Goal: Browse casually

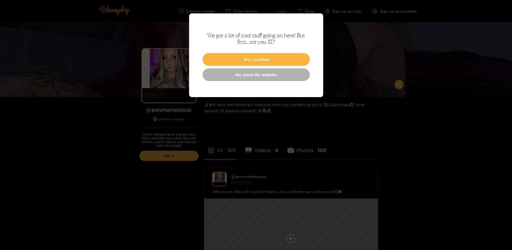
click at [256, 60] on button "Yes, I confirm" at bounding box center [255, 59] width 107 height 13
click at [171, 156] on link "Sign in" at bounding box center [168, 156] width 59 height 10
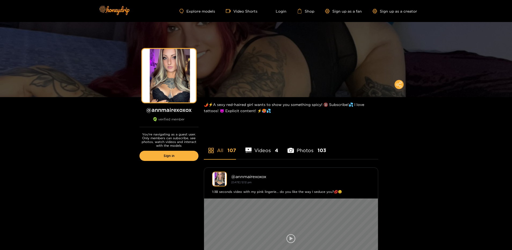
click at [288, 234] on icon at bounding box center [290, 238] width 9 height 9
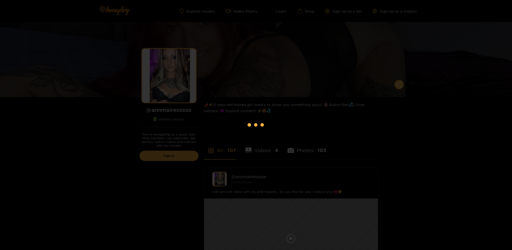
scroll to position [188, 0]
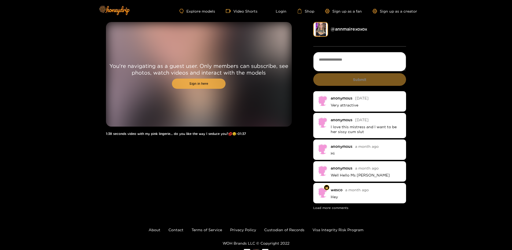
click at [199, 79] on link "Sign in here" at bounding box center [199, 84] width 54 height 10
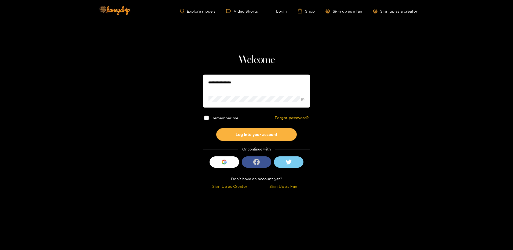
click at [254, 161] on icon "login_with" at bounding box center [256, 162] width 6 height 6
click at [222, 161] on div "button" at bounding box center [224, 162] width 10 height 10
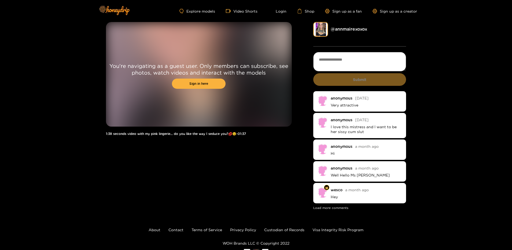
click at [322, 30] on img at bounding box center [320, 29] width 15 height 15
click at [336, 107] on p "Very attractive" at bounding box center [367, 105] width 72 height 5
click at [340, 128] on p "I love this mistress and I want to be her sissy cum slut" at bounding box center [367, 129] width 72 height 10
click at [338, 146] on div "anonymous" at bounding box center [342, 146] width 22 height 4
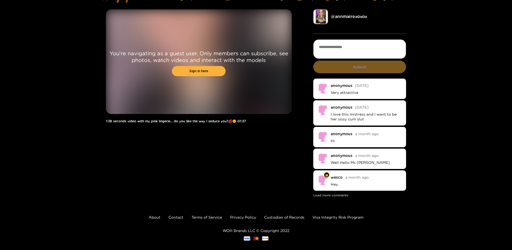
scroll to position [19, 0]
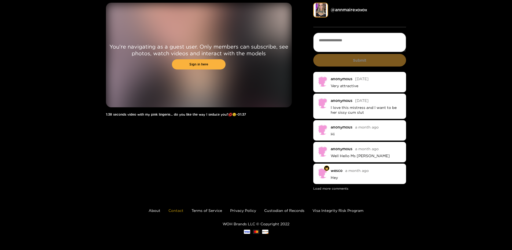
click at [180, 212] on link "Contact" at bounding box center [175, 210] width 15 height 4
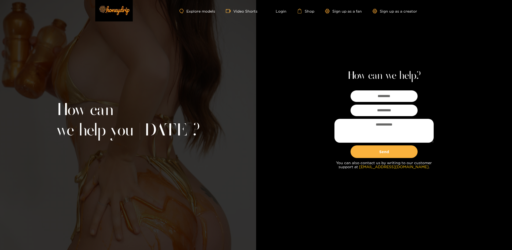
click at [379, 102] on form "Send You can also contact us by writing to our customer support at [EMAIL_ADDRE…" at bounding box center [383, 131] width 99 height 82
click at [250, 12] on link "Video Shorts" at bounding box center [242, 11] width 32 height 5
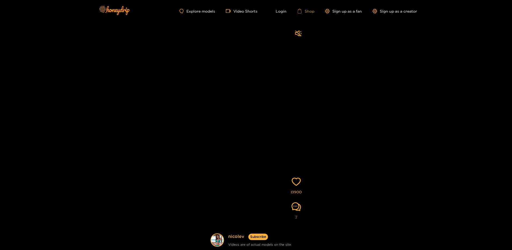
click at [311, 11] on link "Shop" at bounding box center [305, 11] width 17 height 5
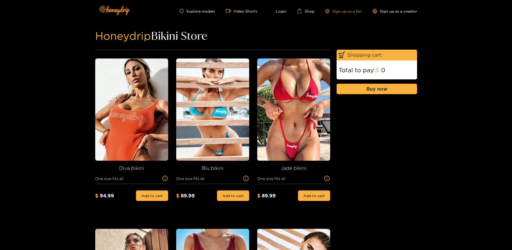
click at [354, 11] on link "Sign up as a fan" at bounding box center [343, 11] width 37 height 5
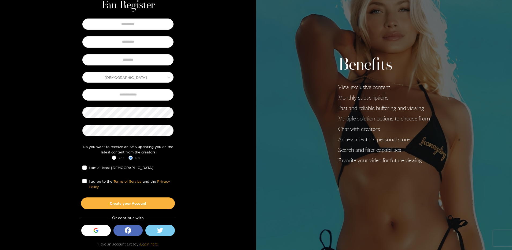
scroll to position [28, 0]
